Goal: Check status

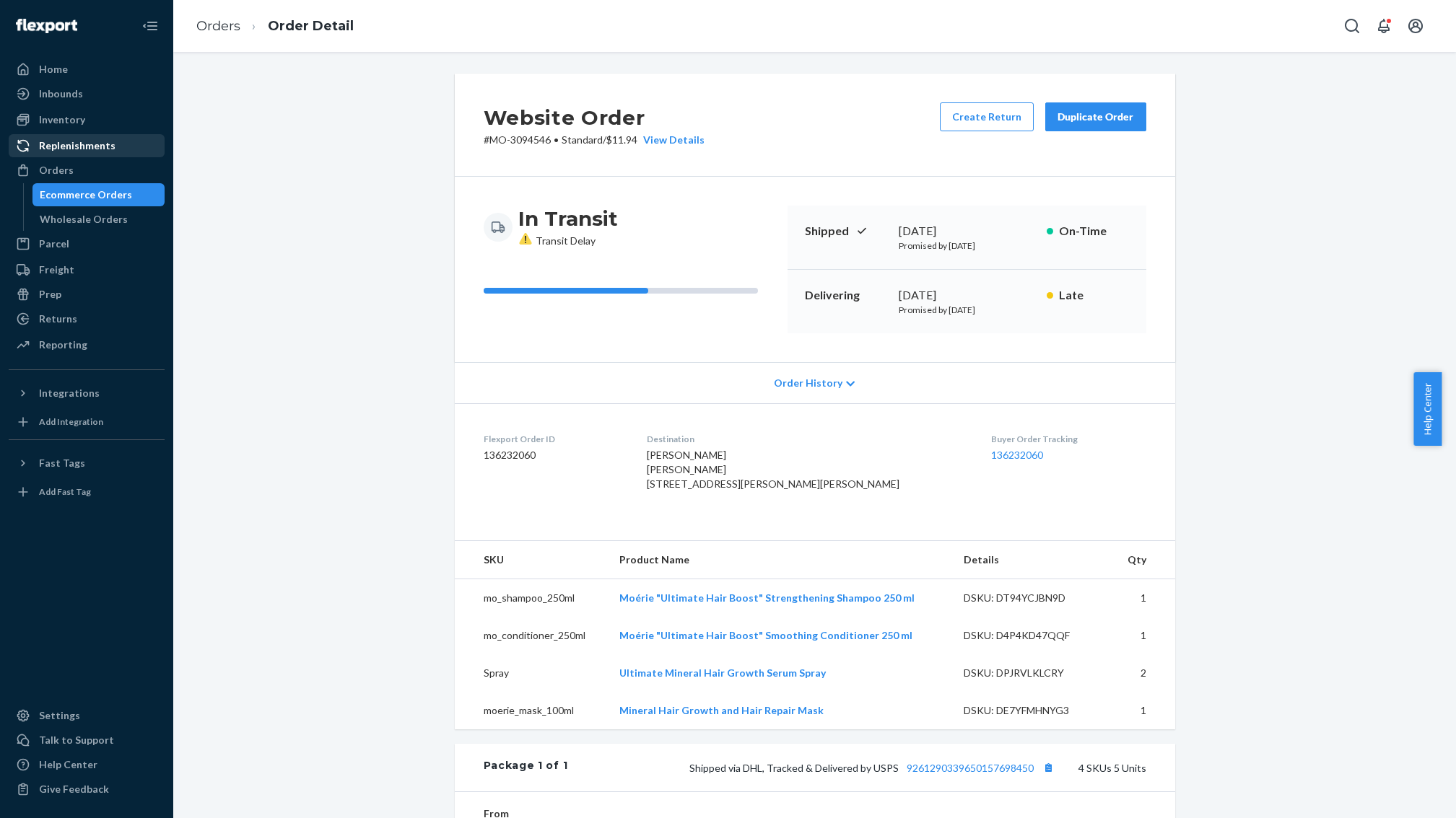
click at [90, 197] on div "Ecommerce Orders" at bounding box center [85, 194] width 92 height 15
click at [91, 197] on div "Ecommerce Orders" at bounding box center [85, 194] width 92 height 15
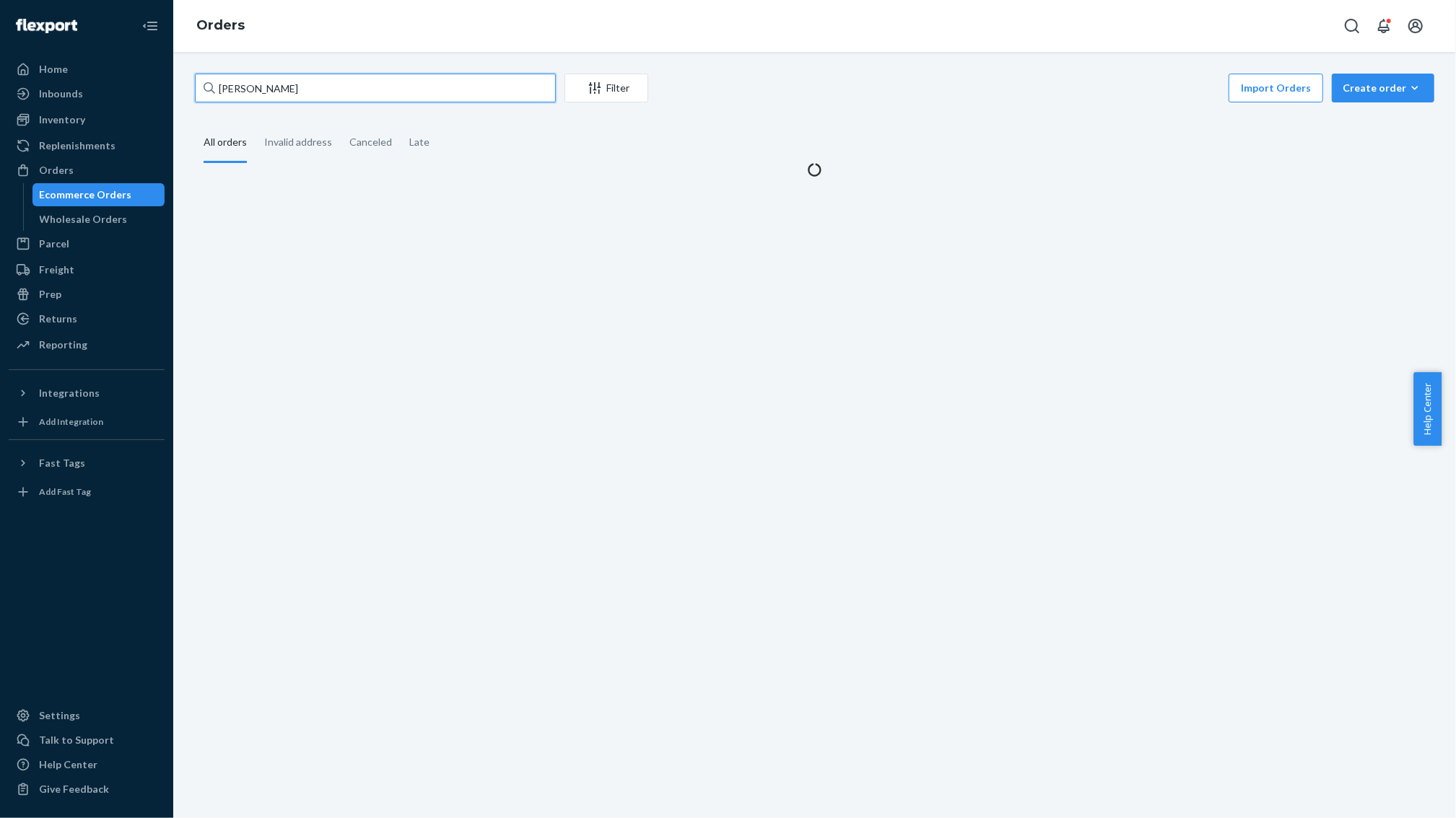
click at [243, 82] on input "[PERSON_NAME]" at bounding box center [375, 87] width 361 height 29
paste input "[PERSON_NAME]"
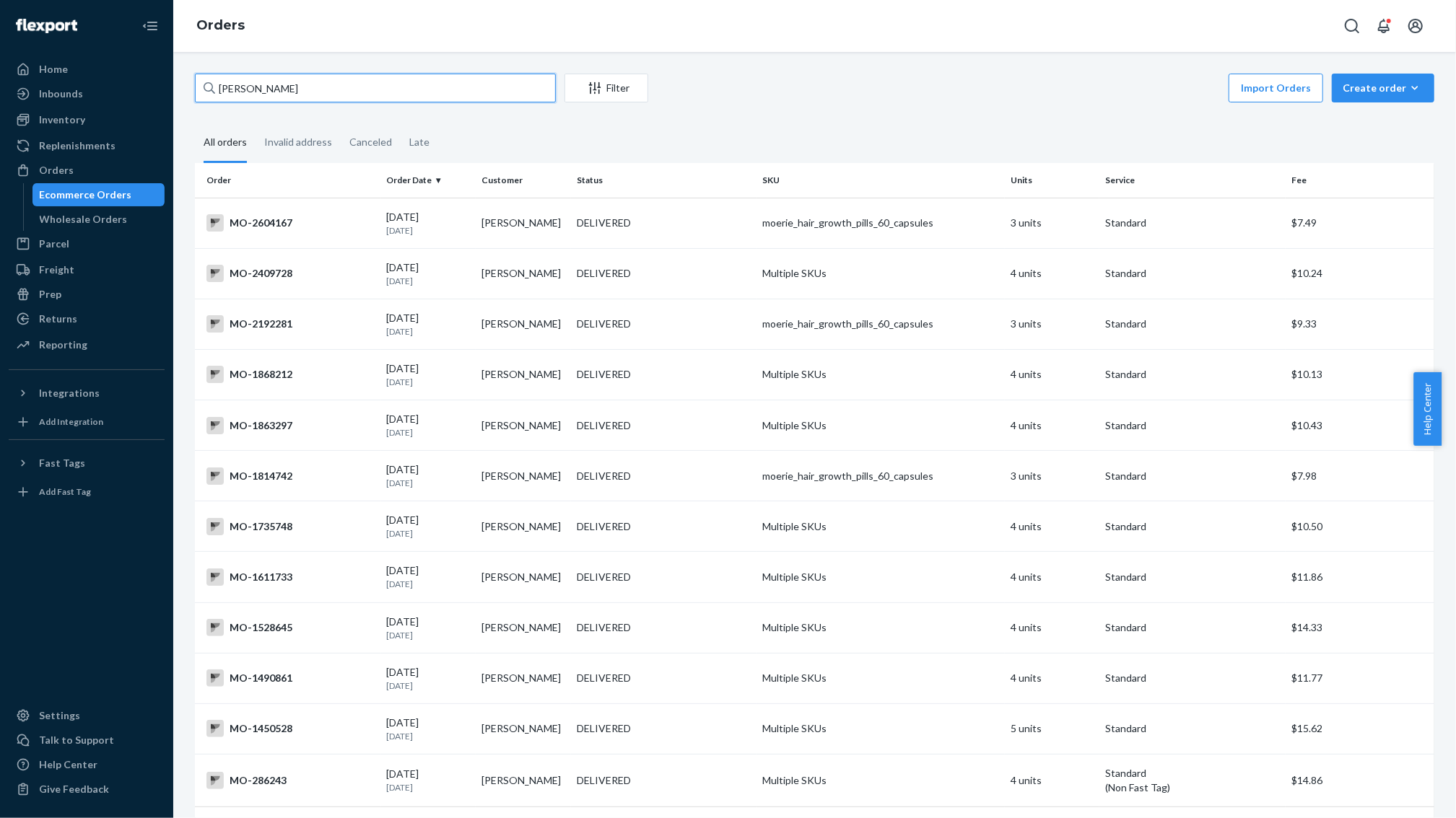
click at [238, 96] on input "[PERSON_NAME]" at bounding box center [375, 87] width 361 height 29
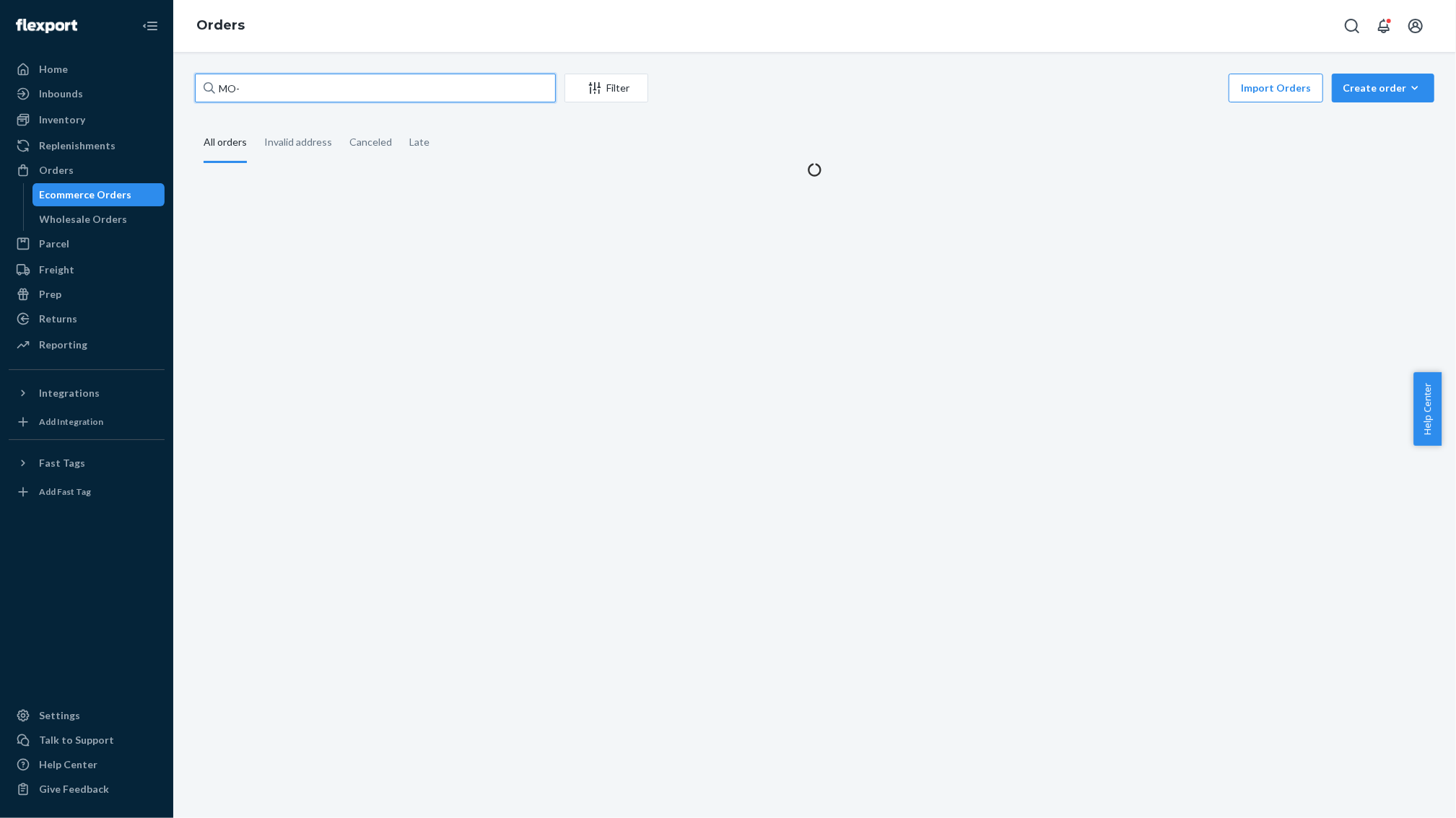
paste input "2828177"
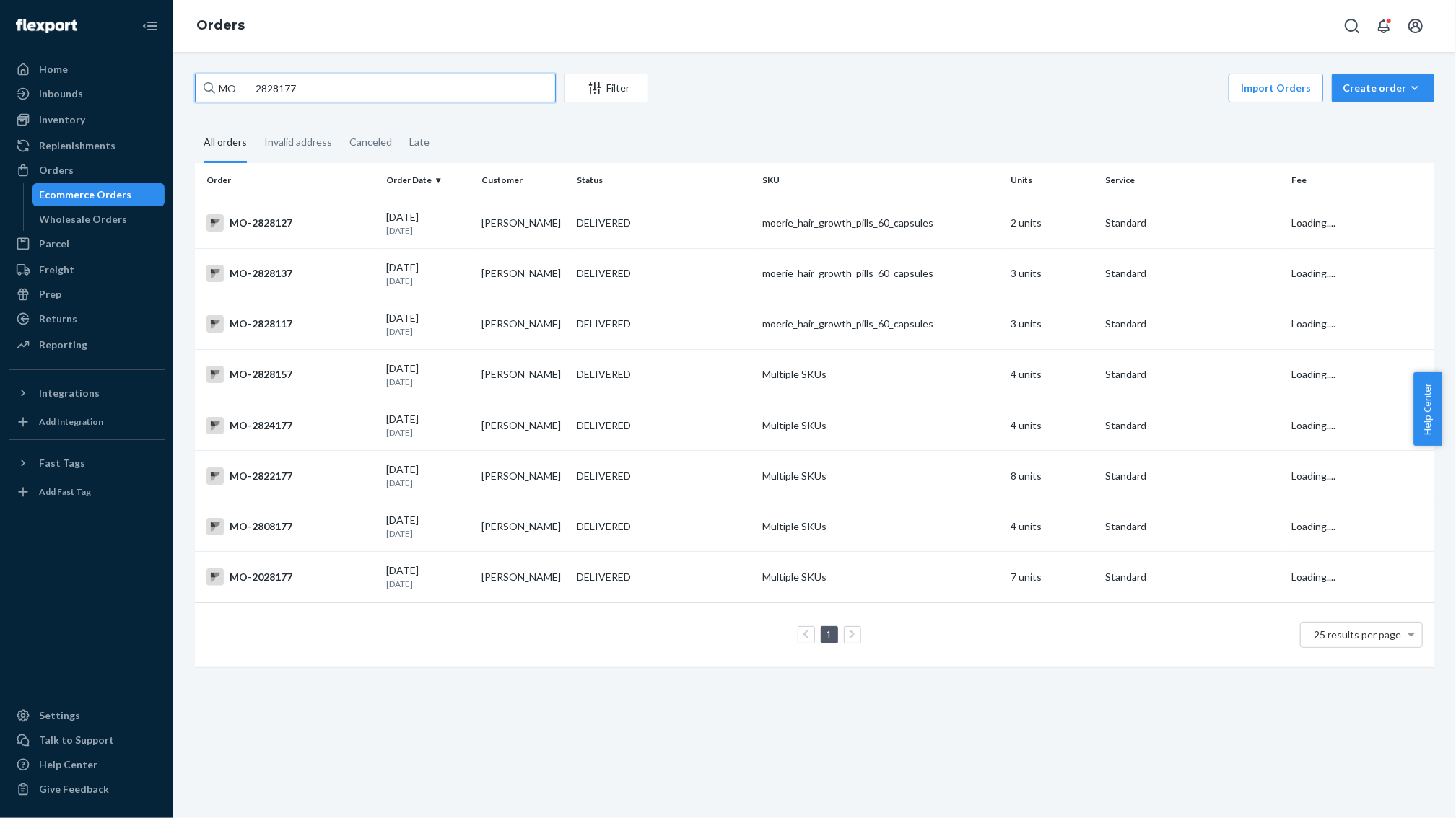
click at [256, 90] on input "MO- 2828177" at bounding box center [375, 87] width 361 height 29
click at [253, 90] on input "MO- 2828177" at bounding box center [375, 87] width 361 height 29
type input "MO-2828177"
